Goal: Information Seeking & Learning: Learn about a topic

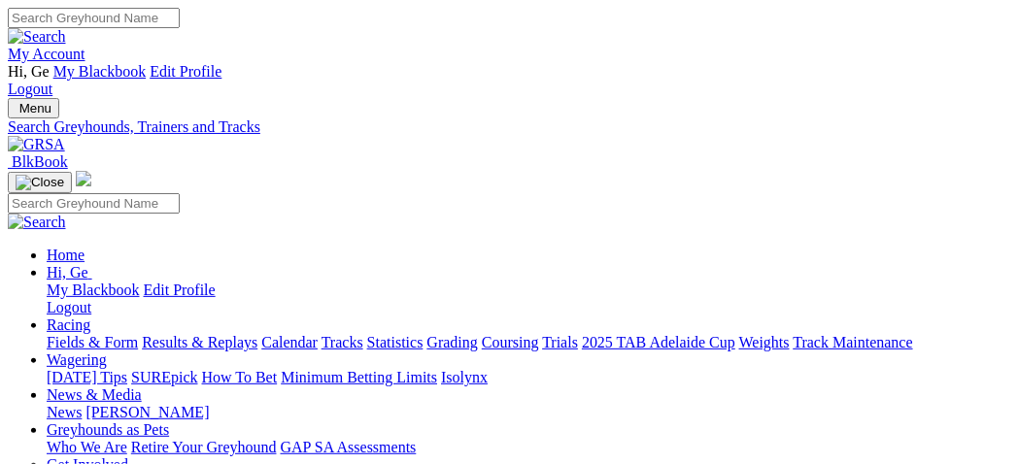
select select "mandurah"
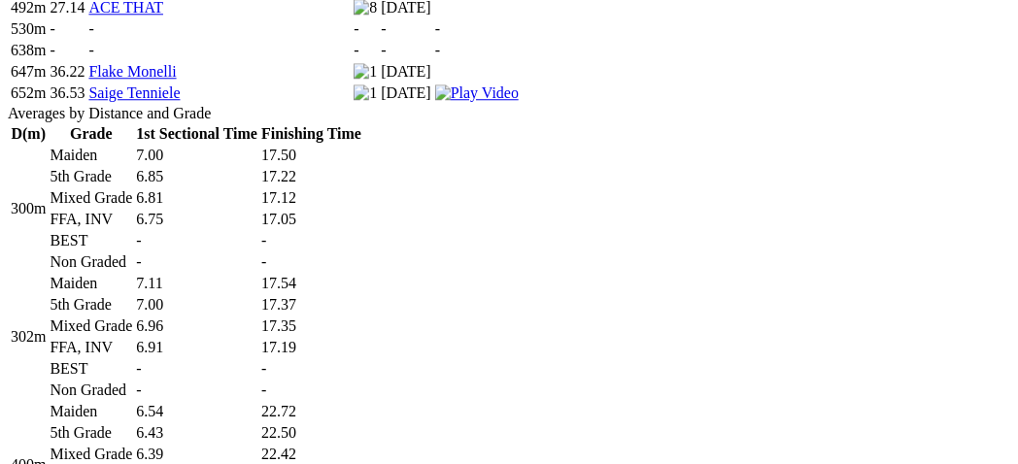
scroll to position [1510, 0]
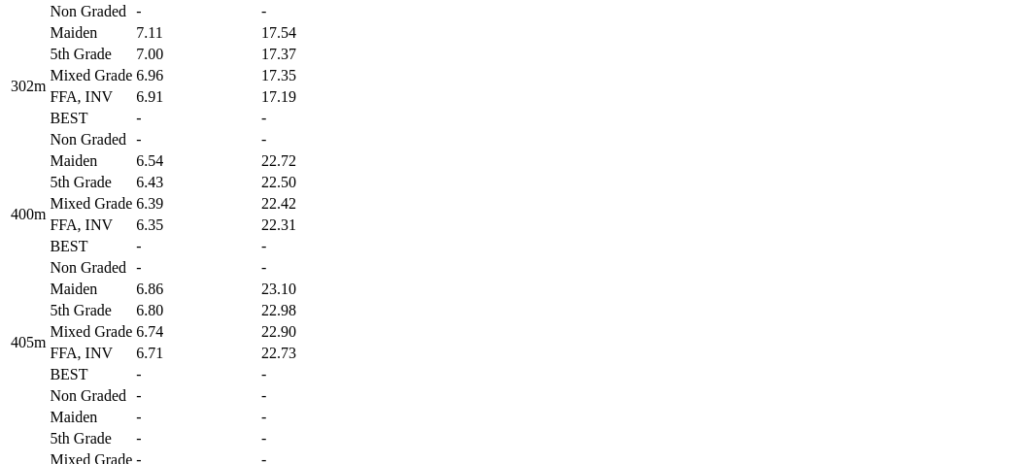
scroll to position [1833, 0]
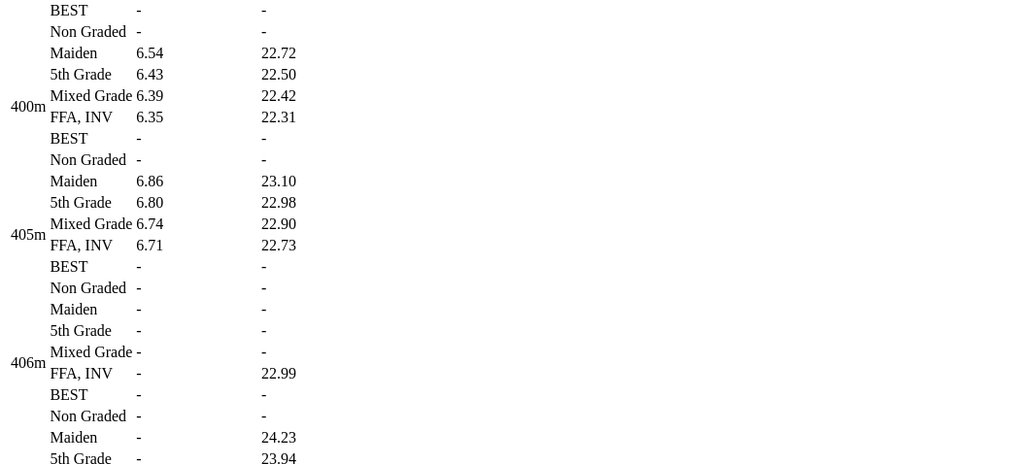
click at [258, 213] on td "6.80" at bounding box center [196, 202] width 123 height 19
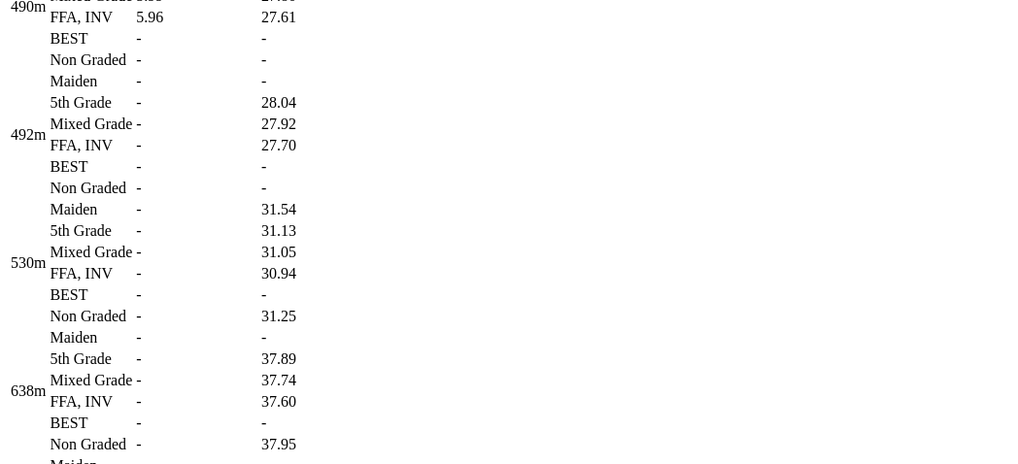
scroll to position [2589, 0]
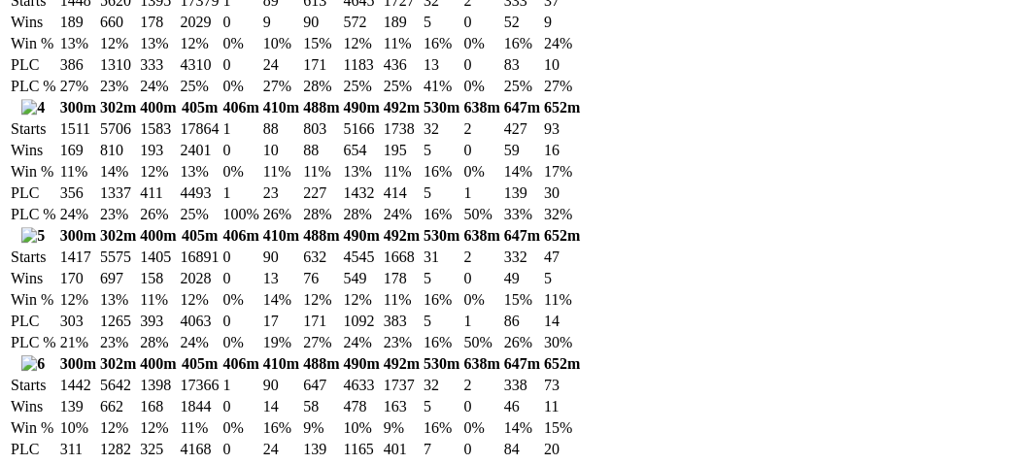
scroll to position [3560, 0]
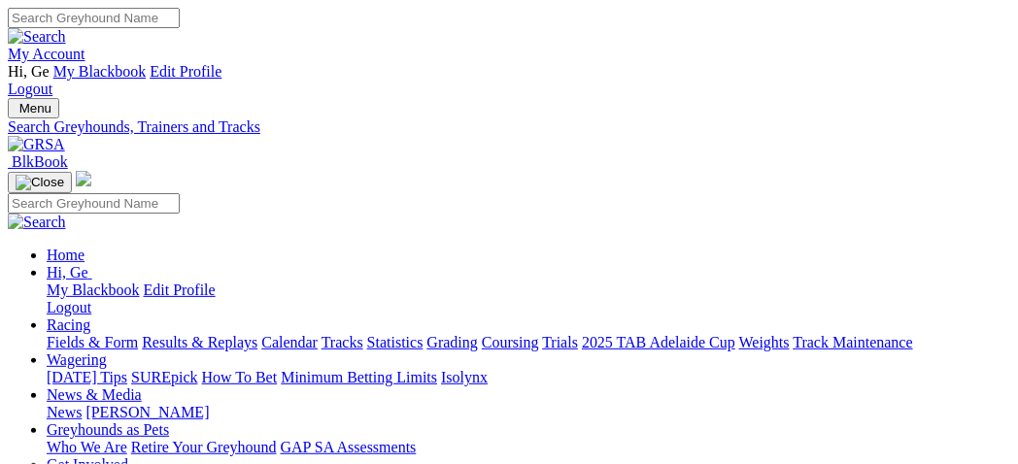
select select "bulli"
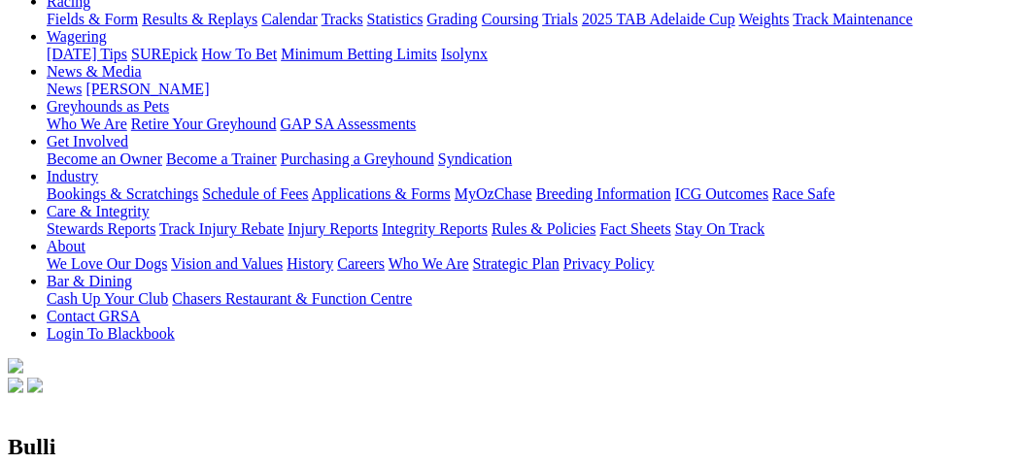
scroll to position [431, 0]
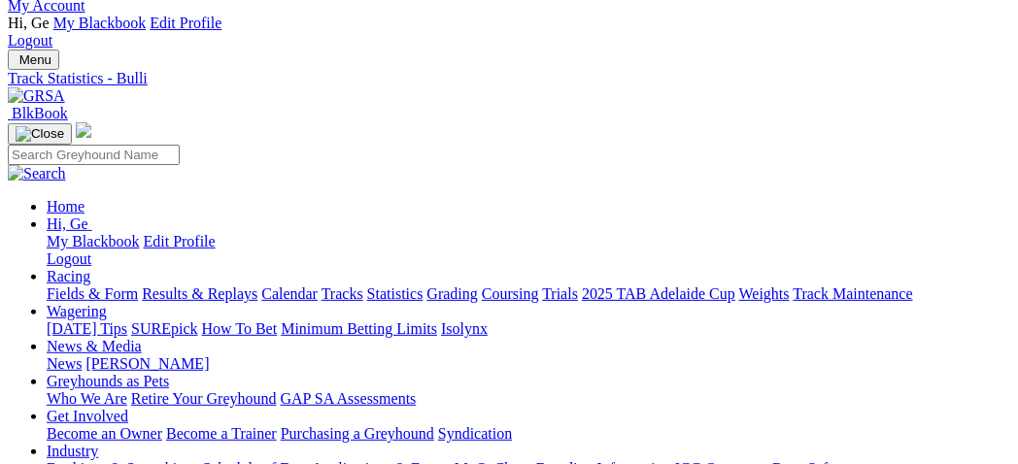
scroll to position [0, 0]
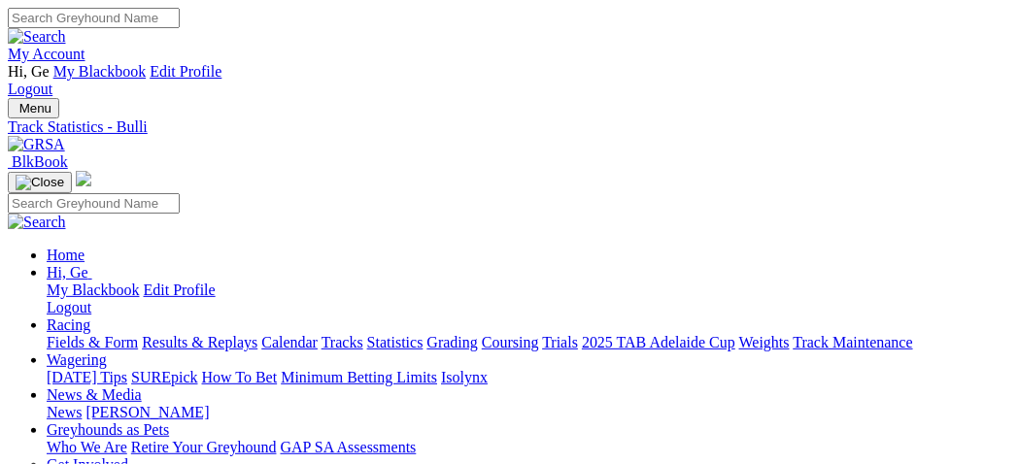
click at [423, 334] on link "Statistics" at bounding box center [395, 342] width 56 height 17
select select "[GEOGRAPHIC_DATA]"
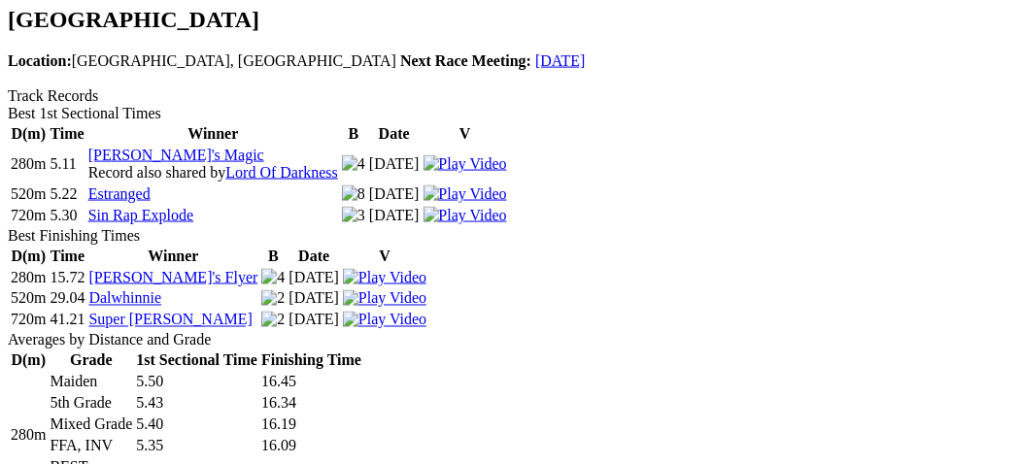
scroll to position [754, 0]
